Goal: Task Accomplishment & Management: Use online tool/utility

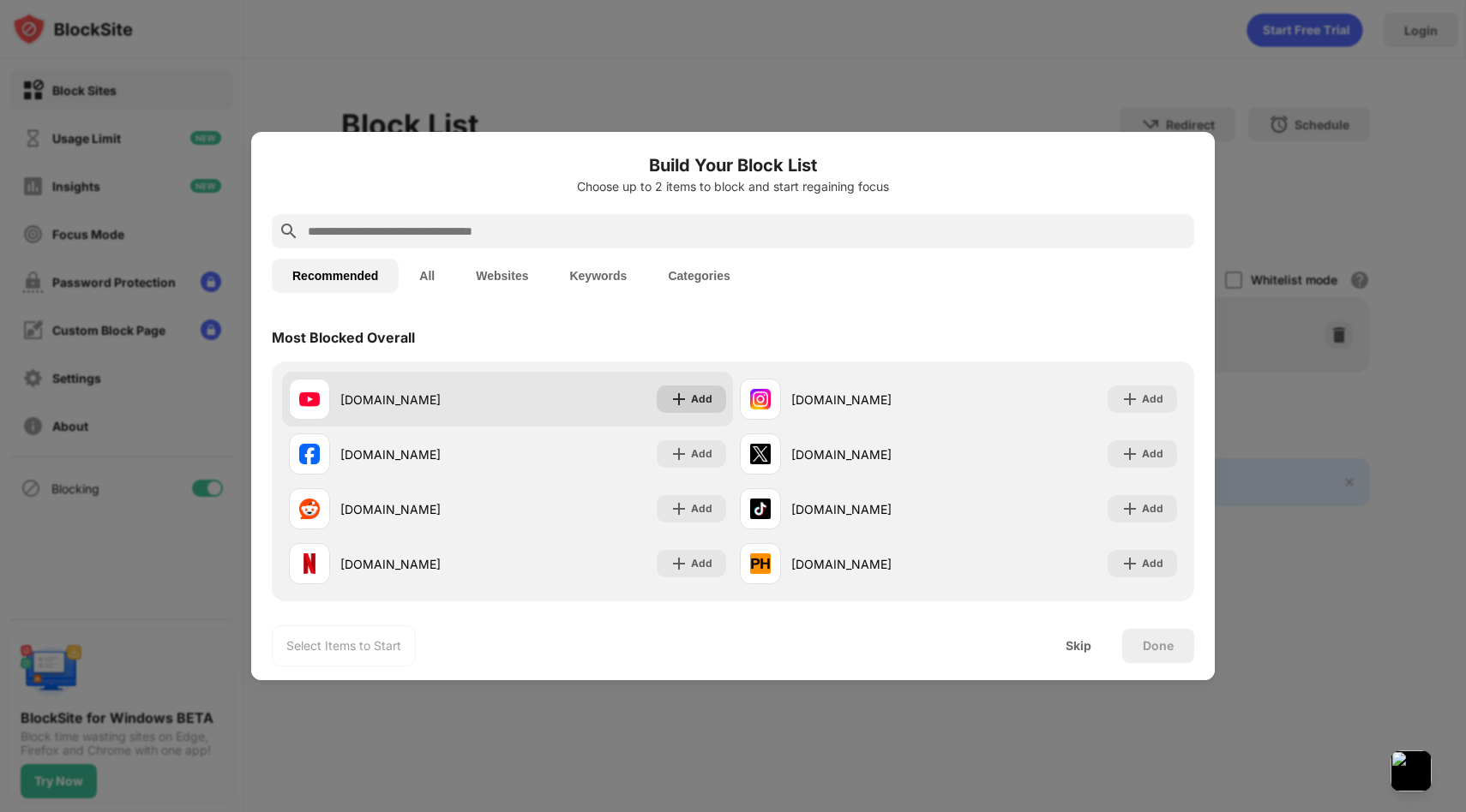
click at [712, 402] on div "Add" at bounding box center [691, 399] width 70 height 28
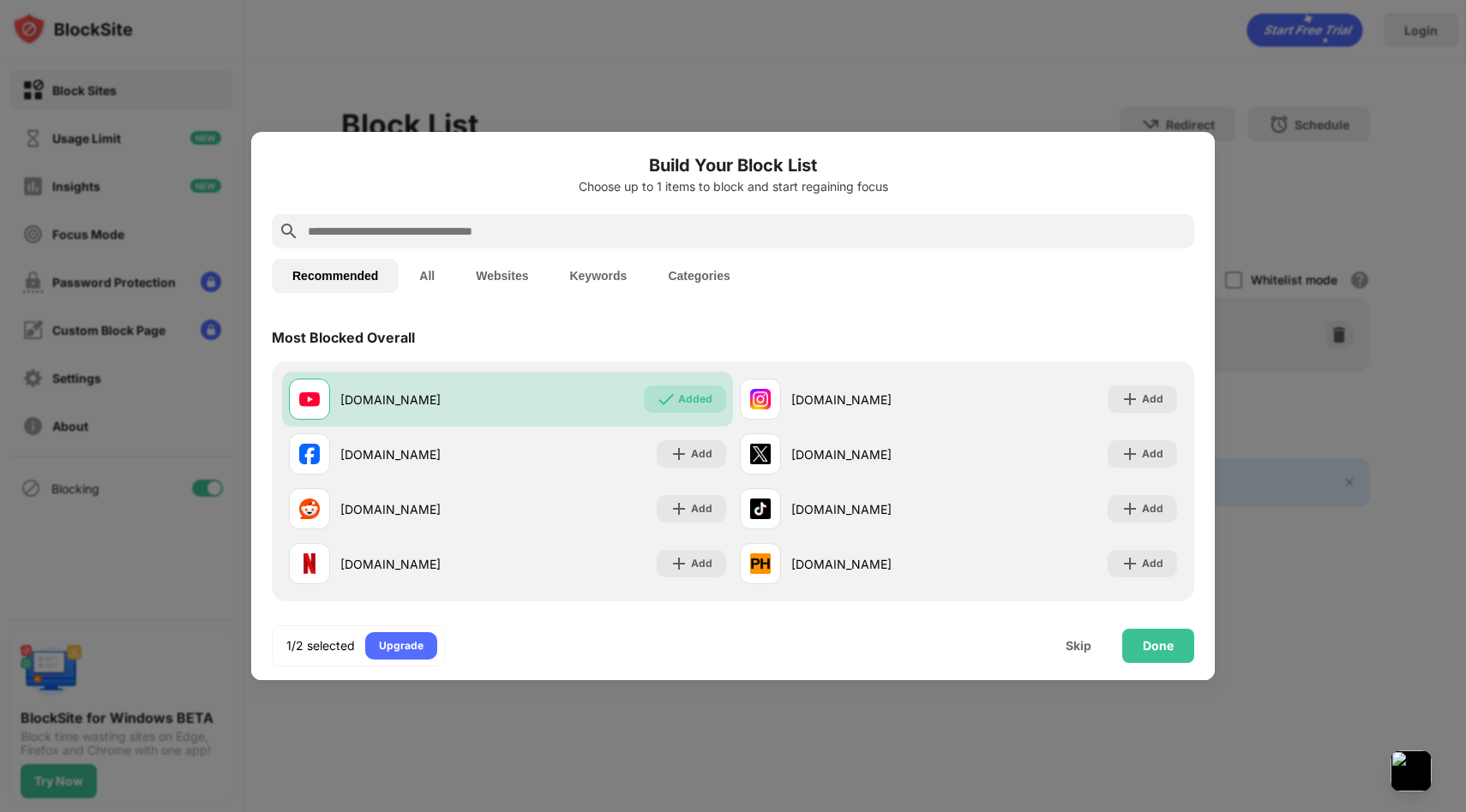
click at [637, 221] on input "text" at bounding box center [746, 231] width 881 height 21
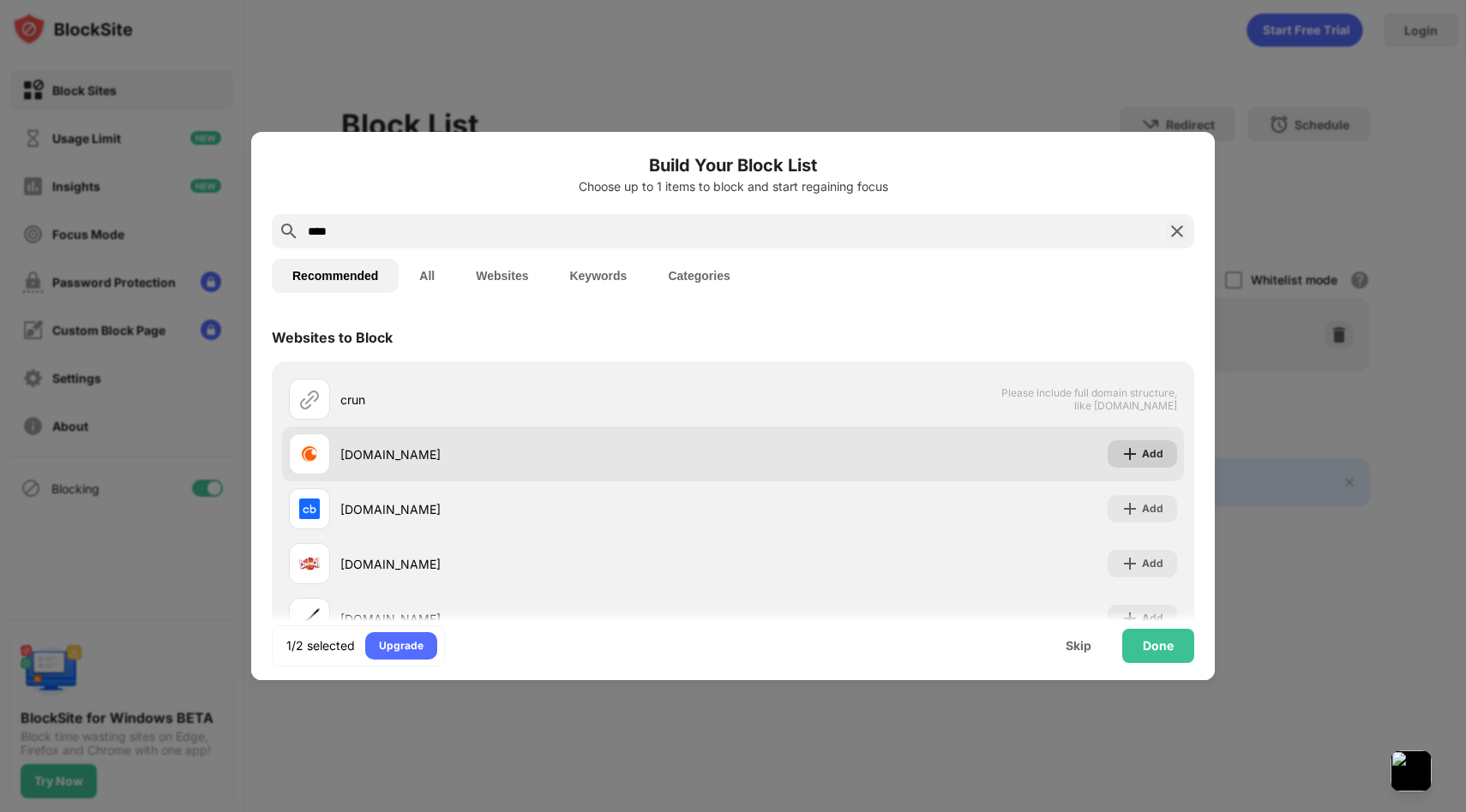
type input "****"
click at [1128, 462] on img at bounding box center [1129, 454] width 17 height 17
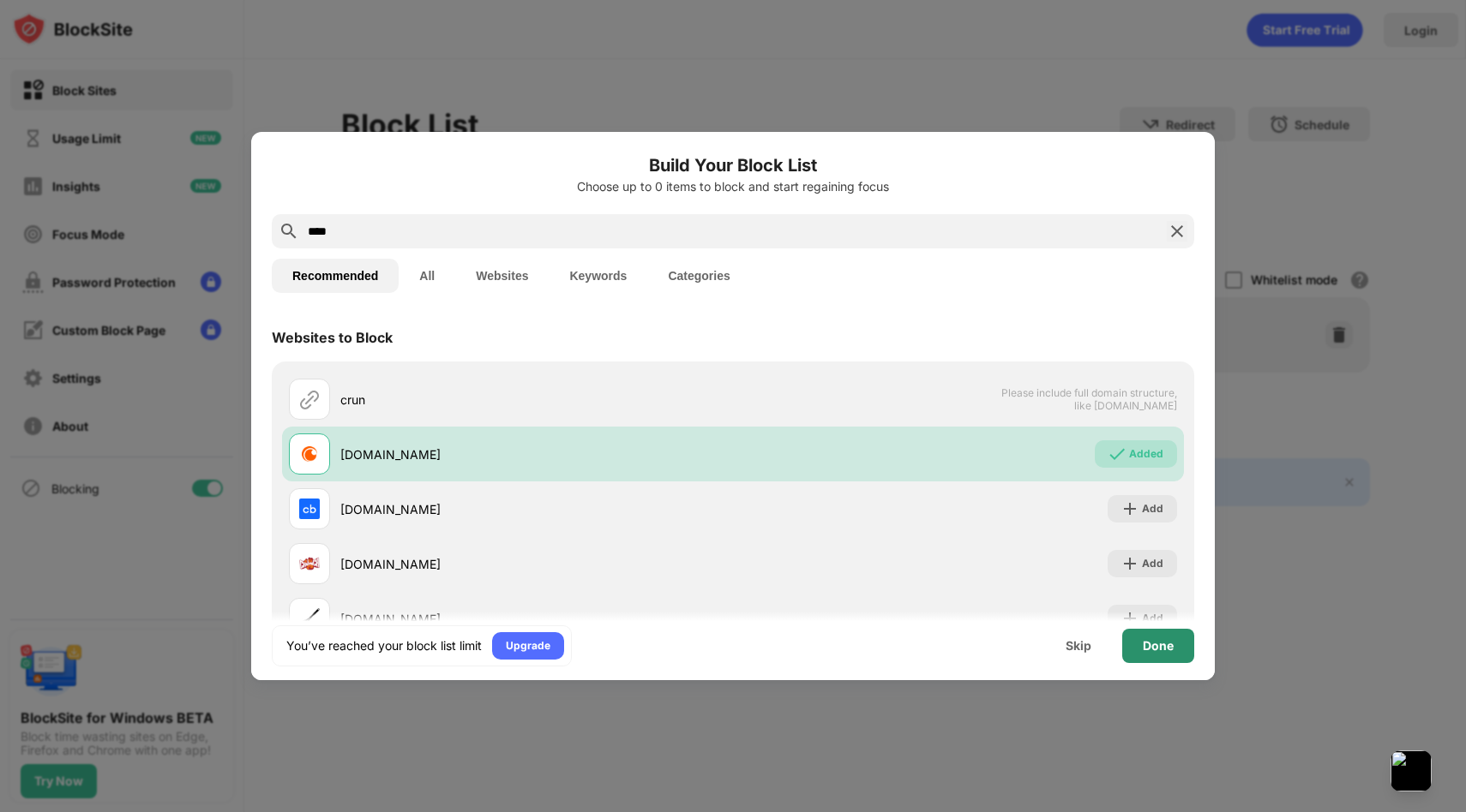
click at [1159, 640] on div "Done" at bounding box center [1157, 646] width 31 height 14
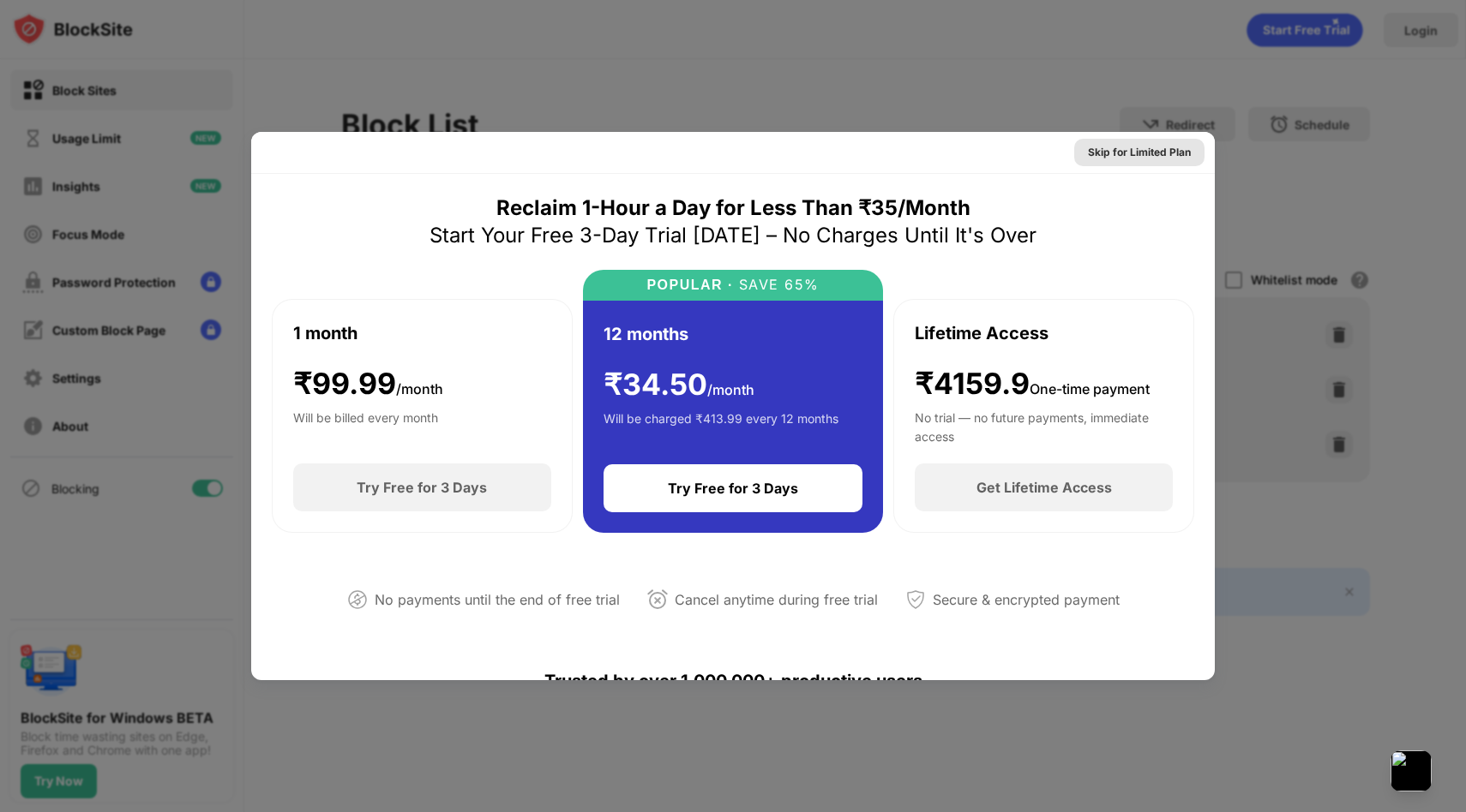
click at [1100, 153] on div "Skip for Limited Plan" at bounding box center [1139, 152] width 103 height 17
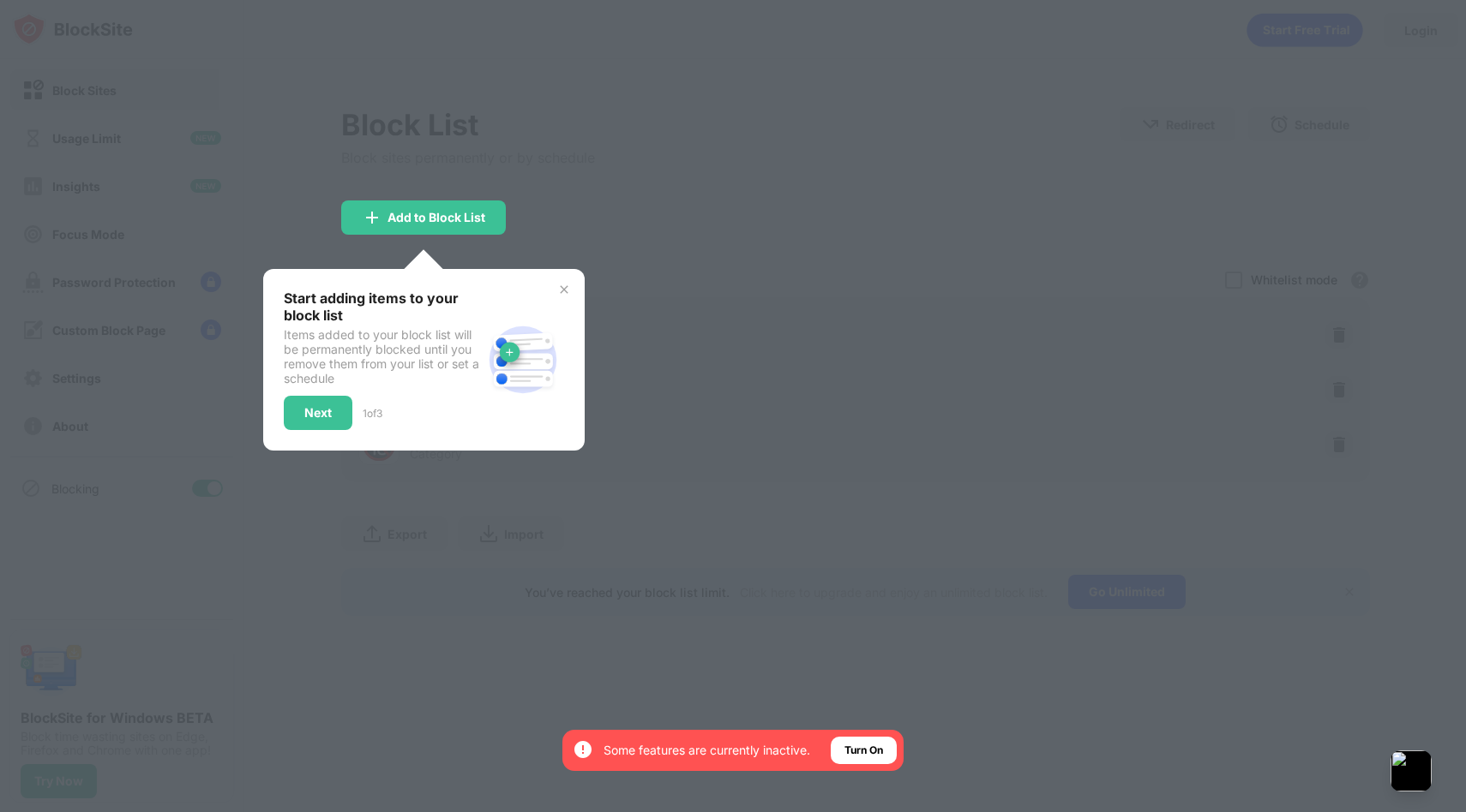
click at [564, 275] on div "Start adding items to your block list Items added to your block list will be pe…" at bounding box center [424, 359] width 322 height 182
click at [564, 283] on img at bounding box center [564, 290] width 14 height 14
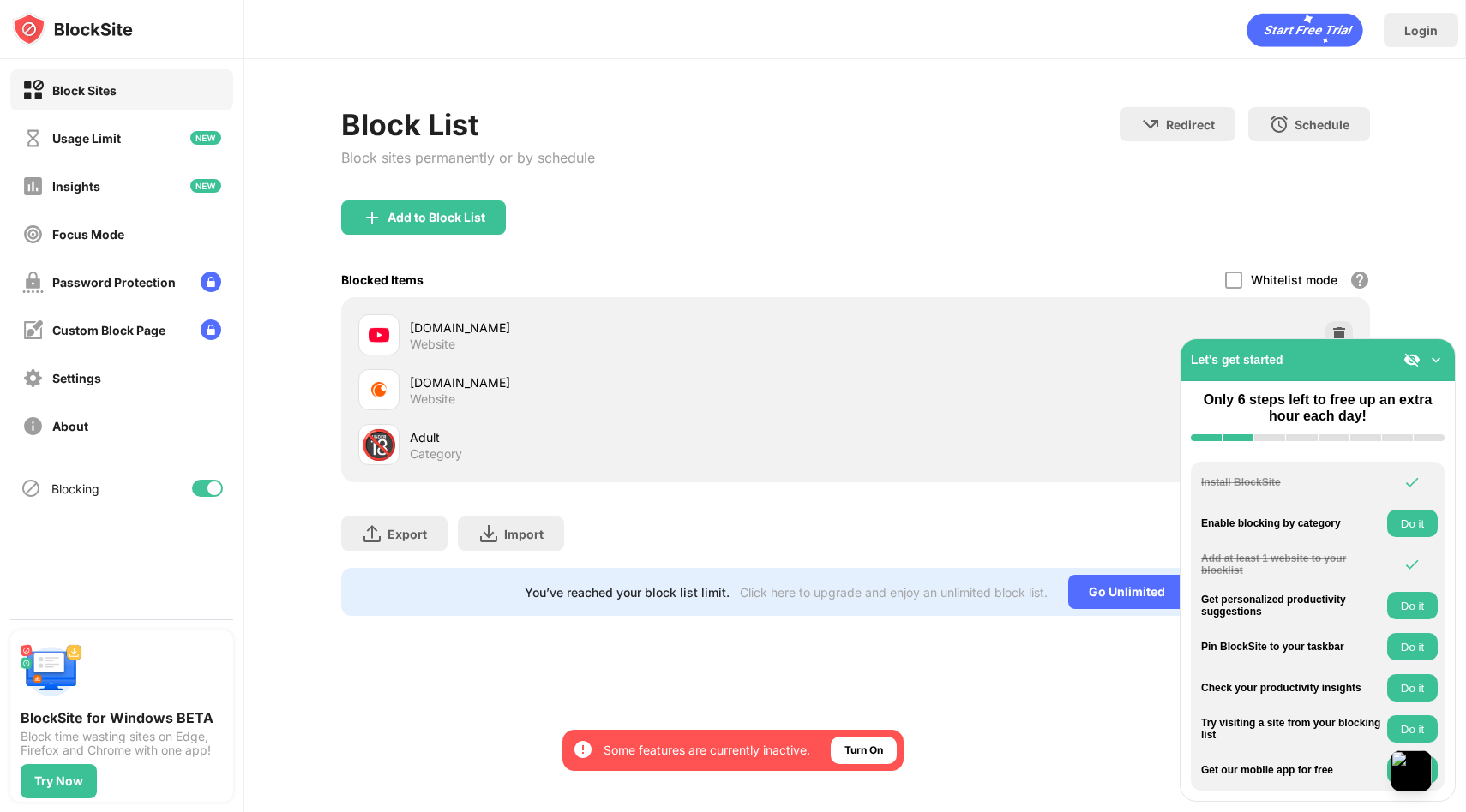
click at [649, 441] on div "Adult" at bounding box center [632, 437] width 446 height 18
